Goal: Information Seeking & Learning: Learn about a topic

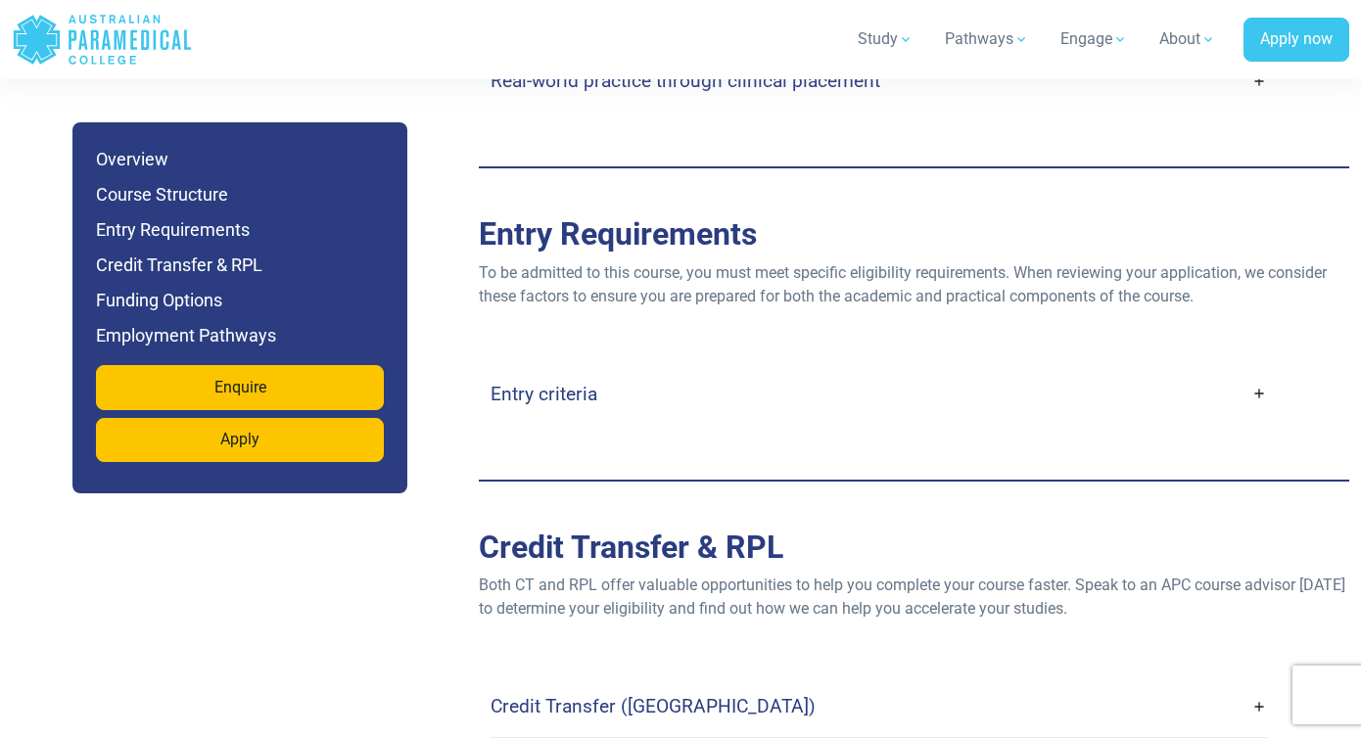
scroll to position [4693, 0]
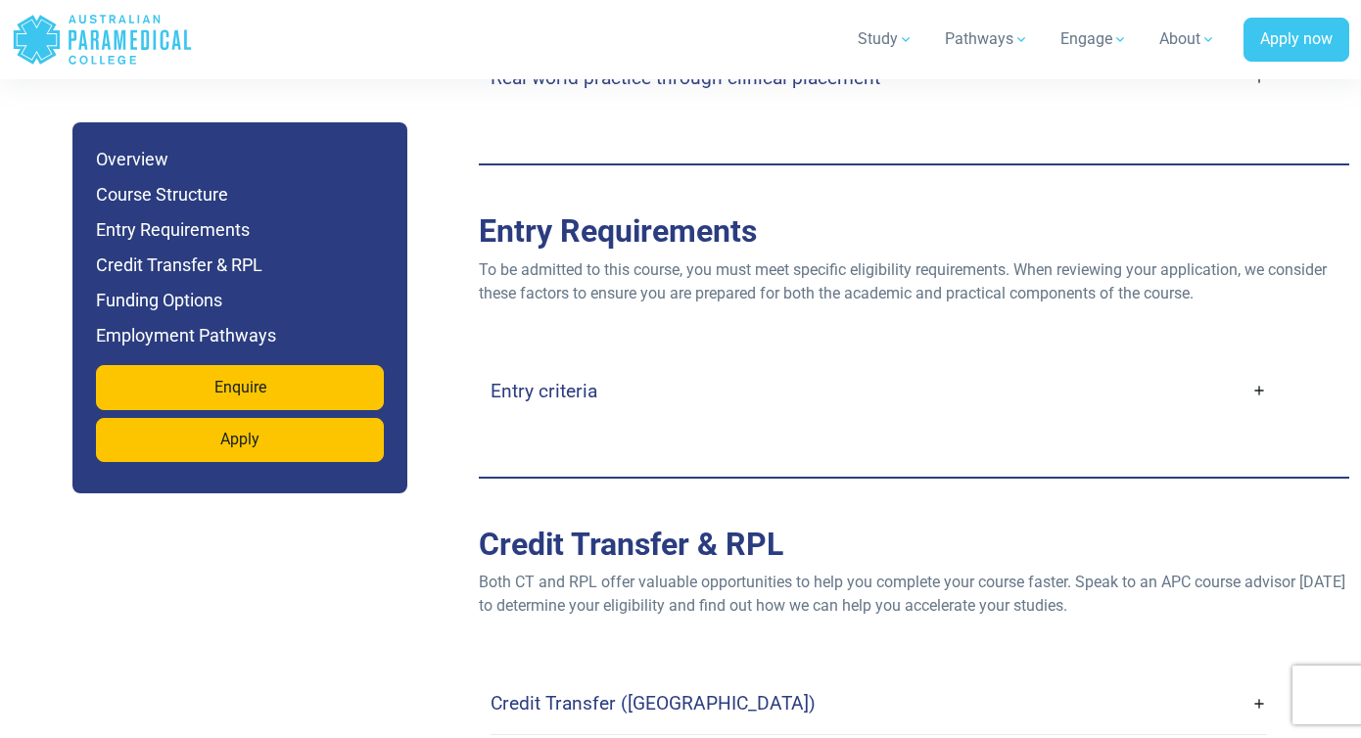
click at [1258, 368] on link "Entry criteria" at bounding box center [879, 391] width 777 height 46
click at [1253, 368] on link "Entry criteria" at bounding box center [879, 391] width 777 height 46
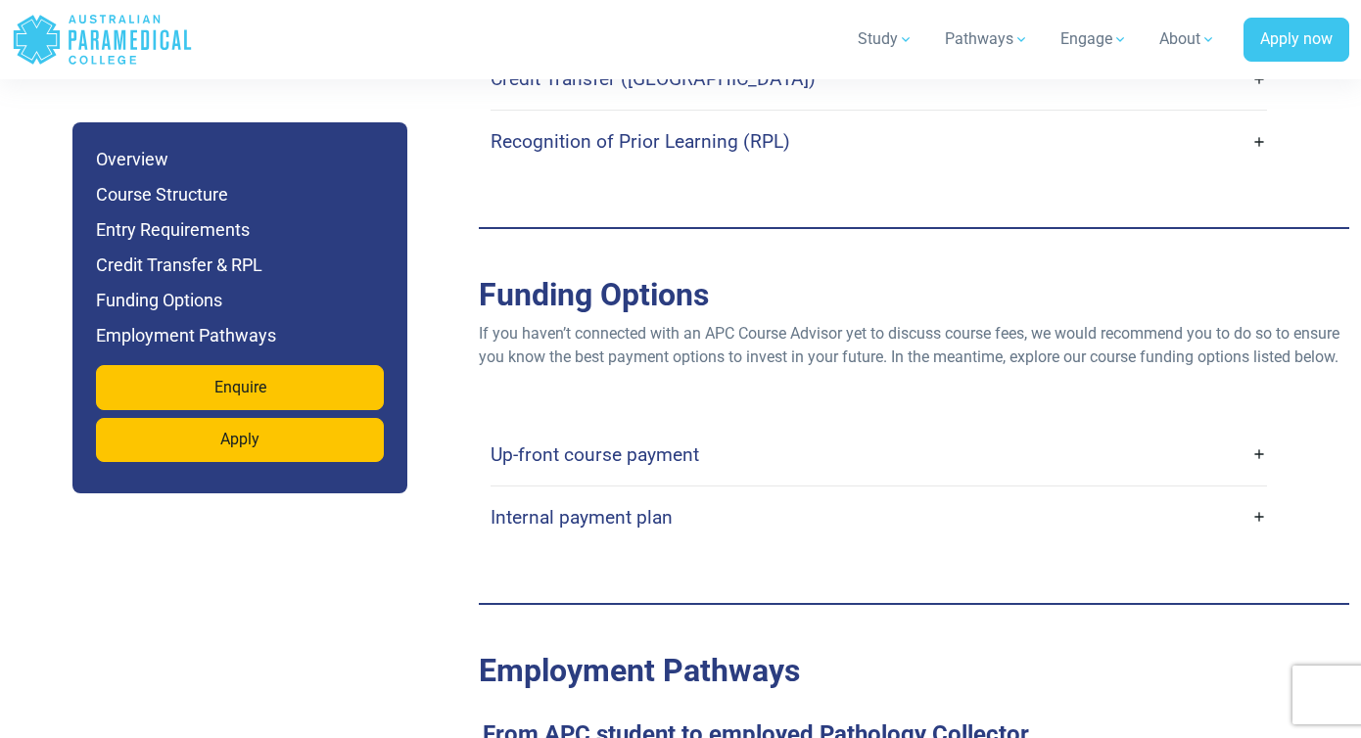
scroll to position [5853, 0]
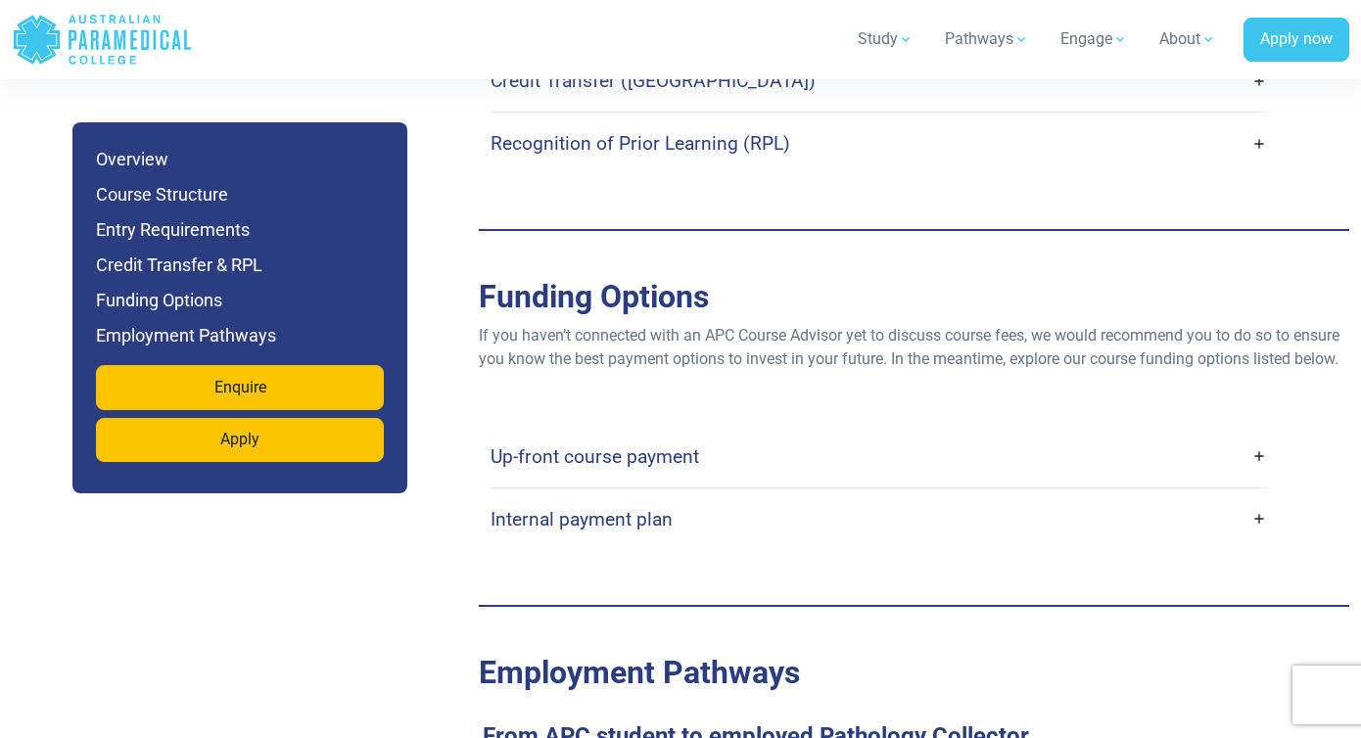
click at [1261, 448] on link "Up-front course payment" at bounding box center [879, 457] width 777 height 46
click at [1259, 454] on link "Up-front course payment" at bounding box center [879, 457] width 777 height 46
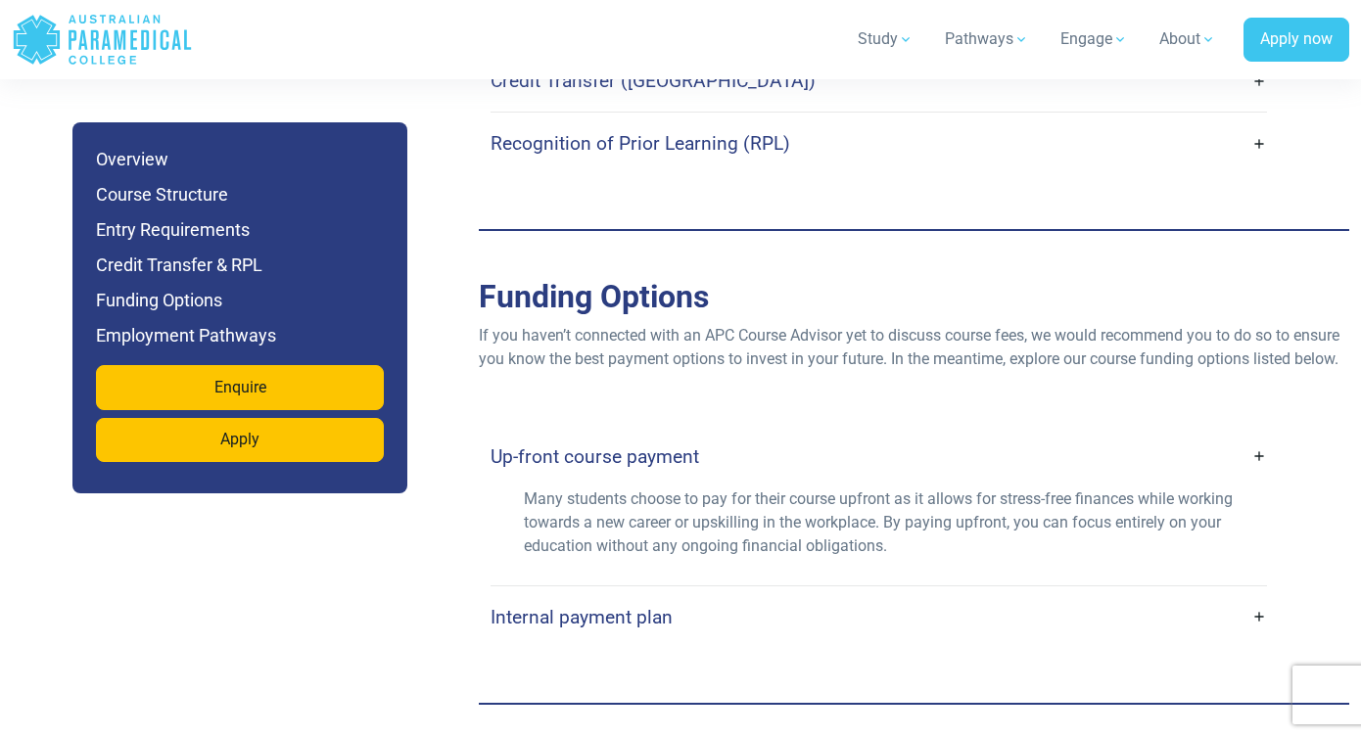
click at [1259, 454] on link "Up-front course payment" at bounding box center [879, 457] width 777 height 46
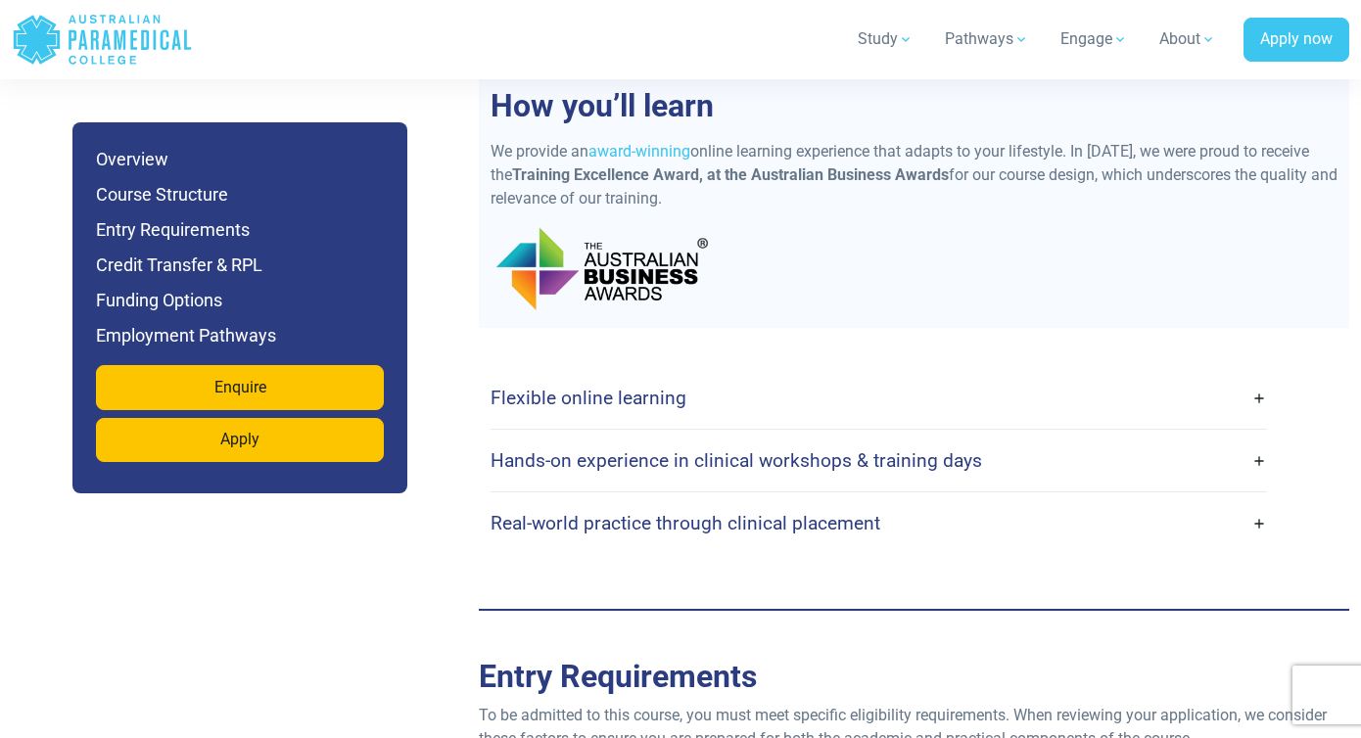
scroll to position [4250, 0]
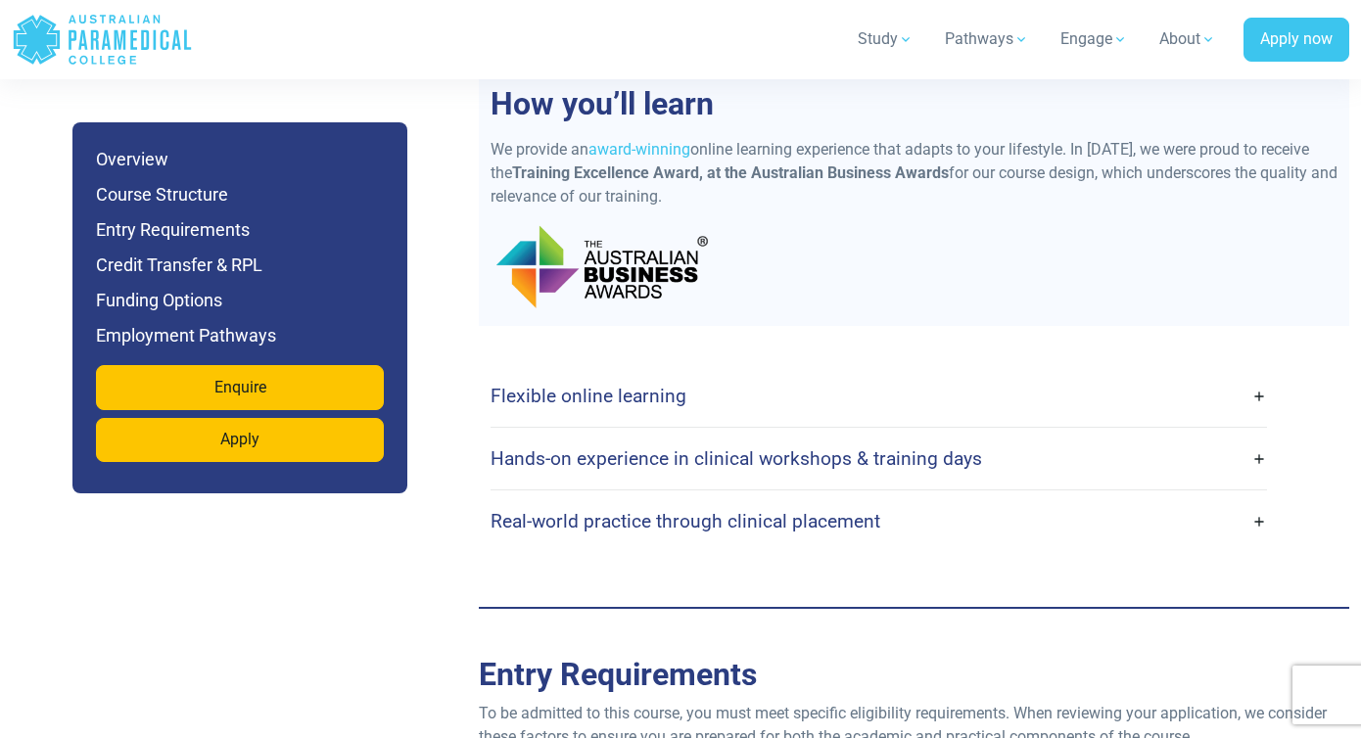
click at [851, 373] on link "Flexible online learning" at bounding box center [879, 396] width 777 height 46
click at [1255, 374] on link "Flexible online learning" at bounding box center [879, 396] width 777 height 46
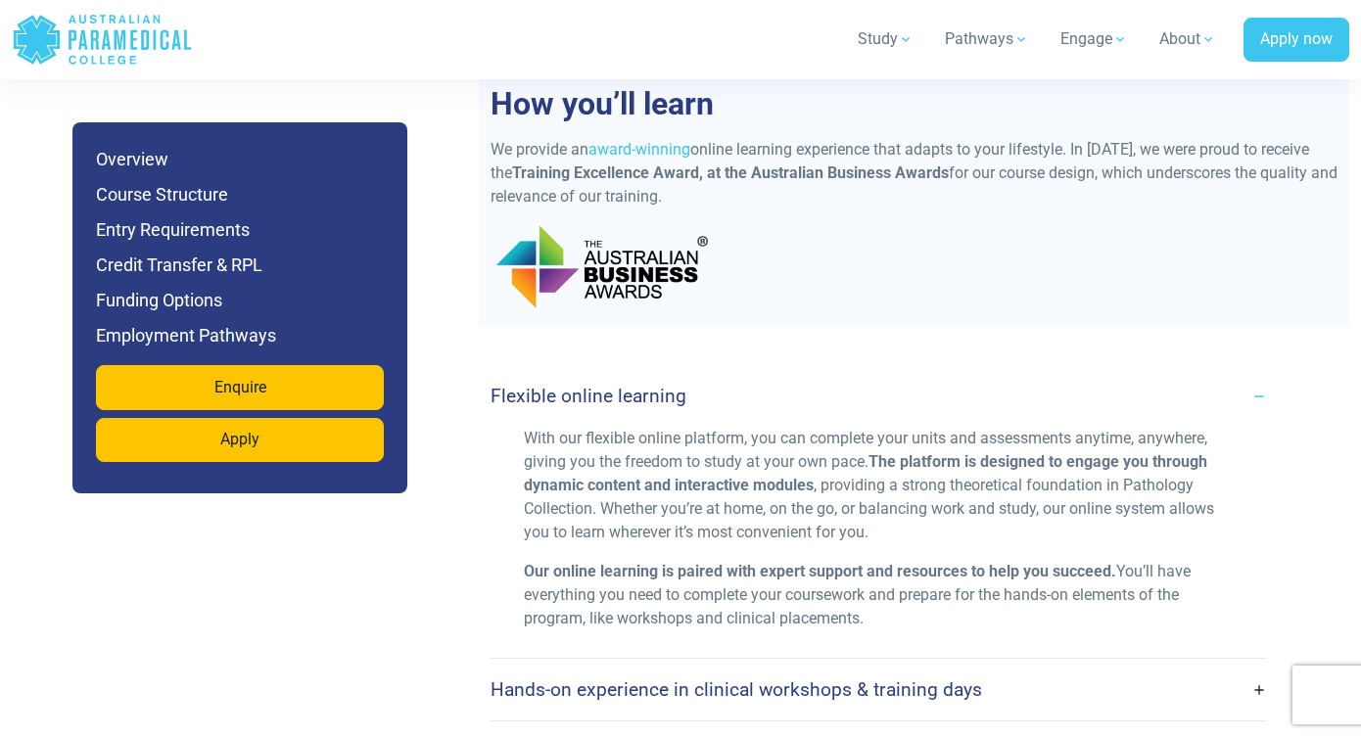
click at [1255, 374] on link "Flexible online learning" at bounding box center [879, 396] width 777 height 46
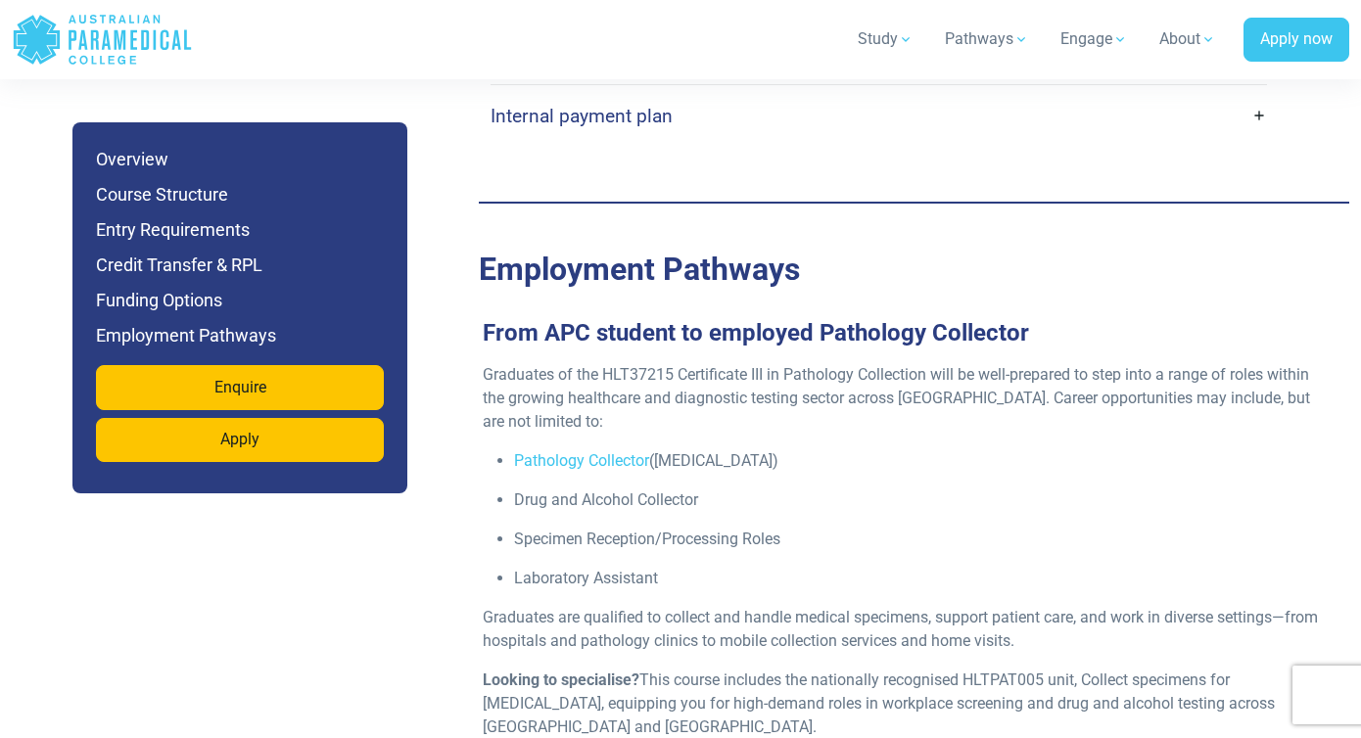
scroll to position [6274, 0]
